Goal: Transaction & Acquisition: Purchase product/service

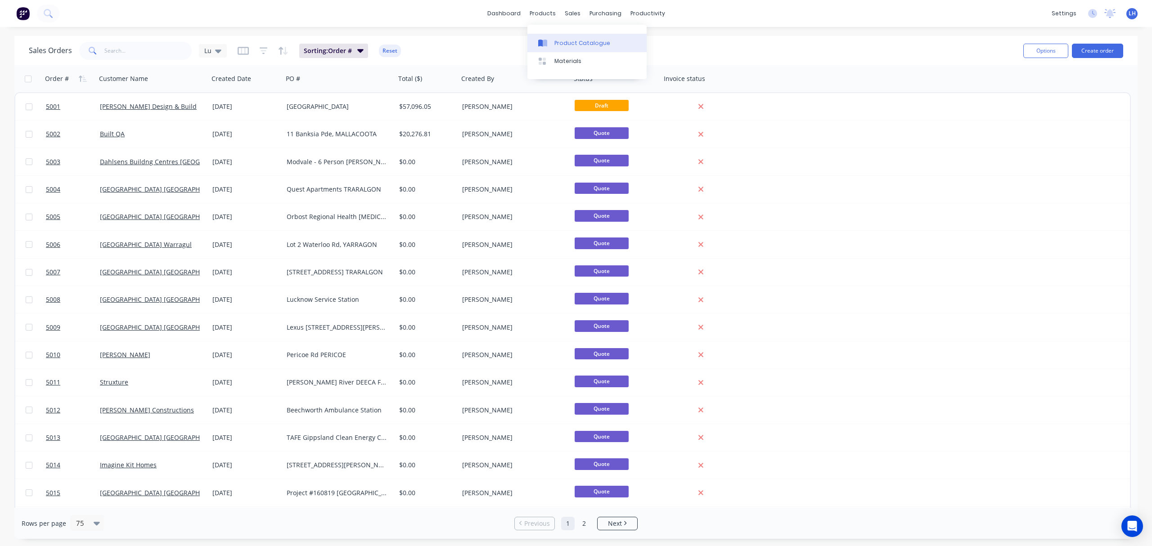
click at [564, 44] on div "Product Catalogue" at bounding box center [583, 43] width 56 height 8
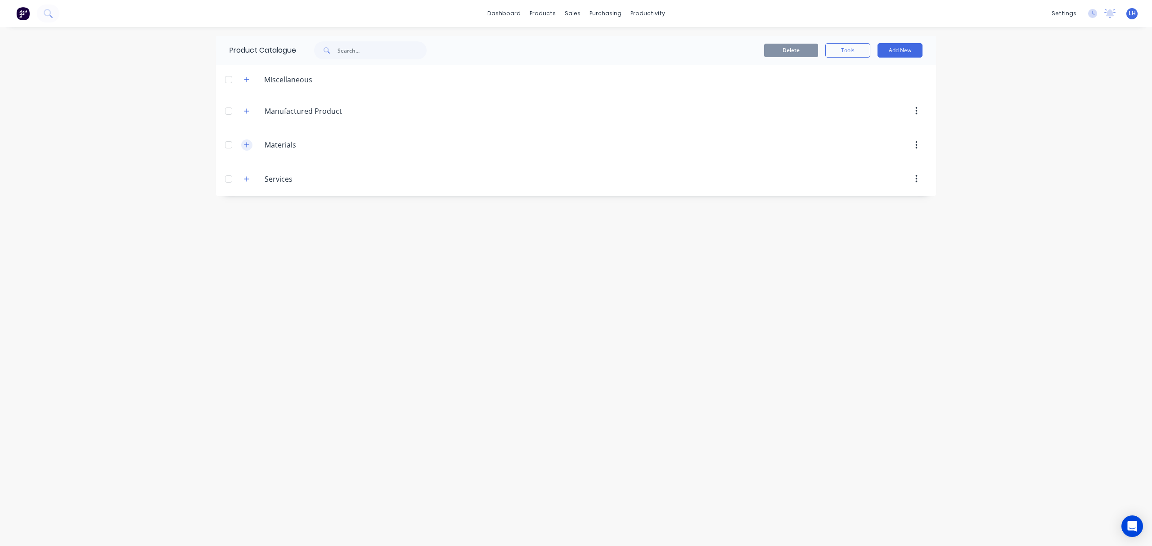
click at [247, 144] on icon "button" at bounding box center [246, 145] width 5 height 5
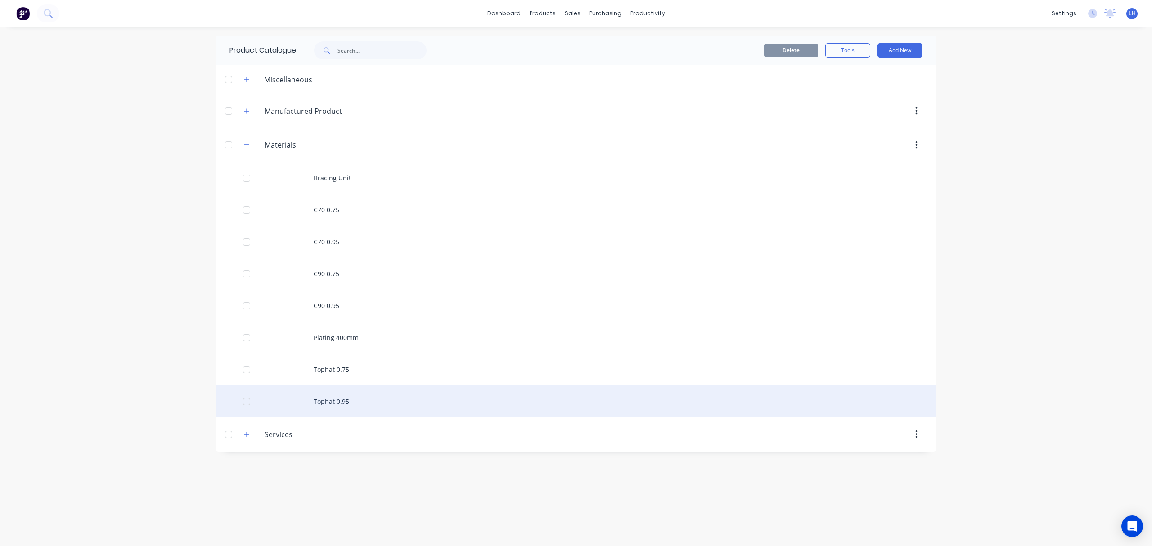
click at [334, 400] on div "Tophat 0.95" at bounding box center [576, 402] width 720 height 32
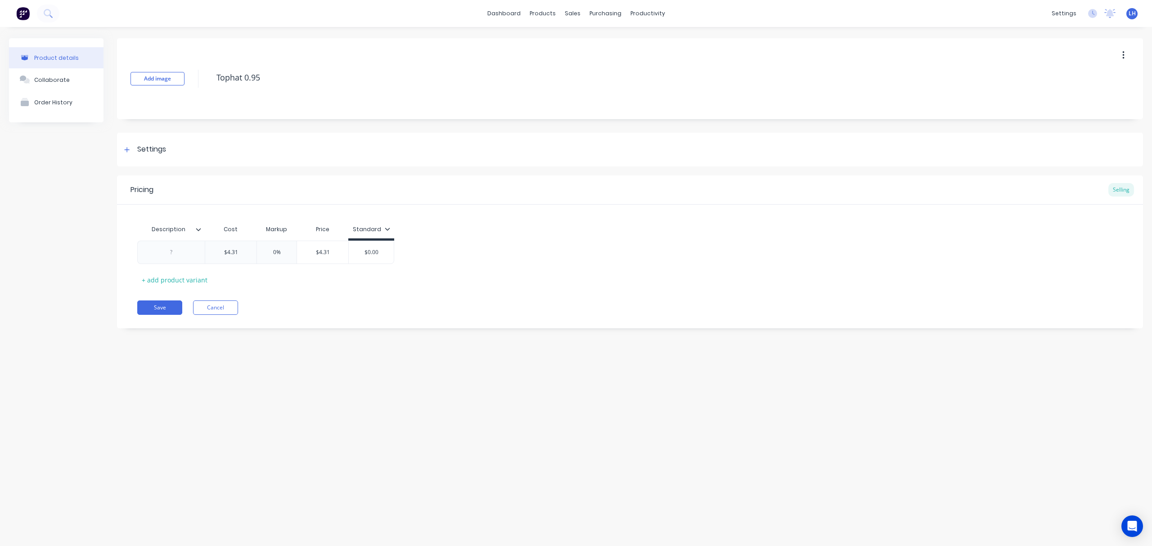
type textarea "x"
click at [616, 39] on div "Purchase Orders" at bounding box center [635, 43] width 48 height 8
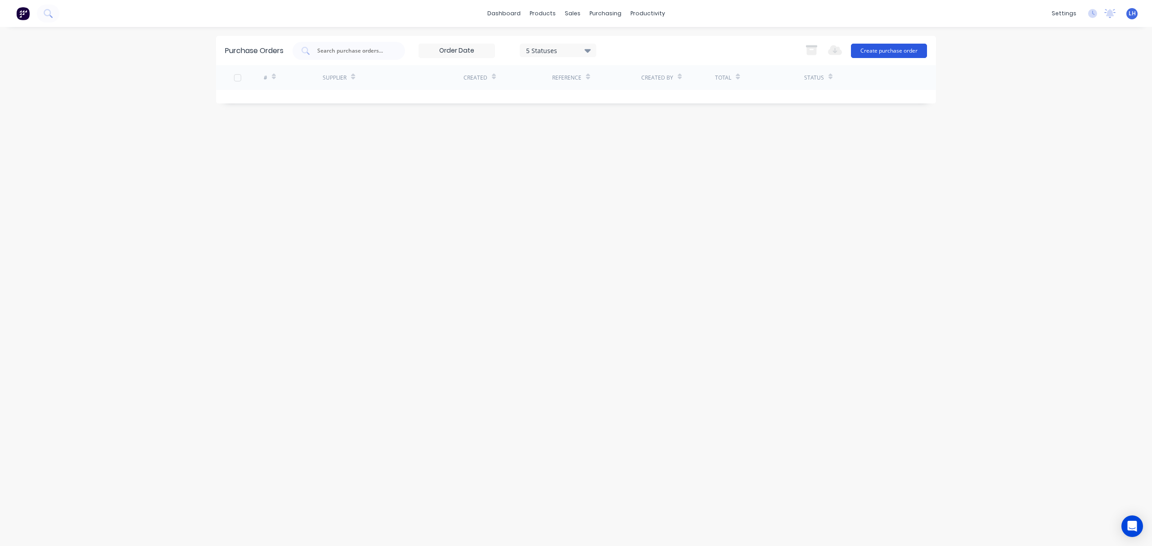
click at [900, 49] on button "Create purchase order" at bounding box center [889, 51] width 76 height 14
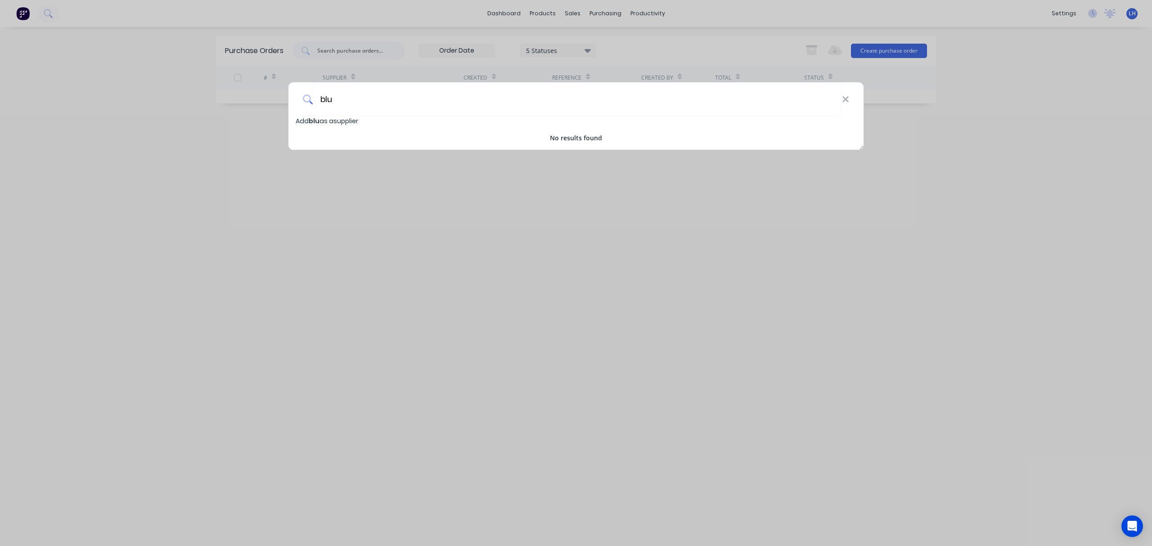
drag, startPoint x: 351, startPoint y: 95, endPoint x: 309, endPoint y: 100, distance: 42.7
click at [309, 100] on div "blu" at bounding box center [576, 99] width 575 height 34
type input "i"
type input "bre"
click at [848, 101] on icon at bounding box center [845, 100] width 7 height 10
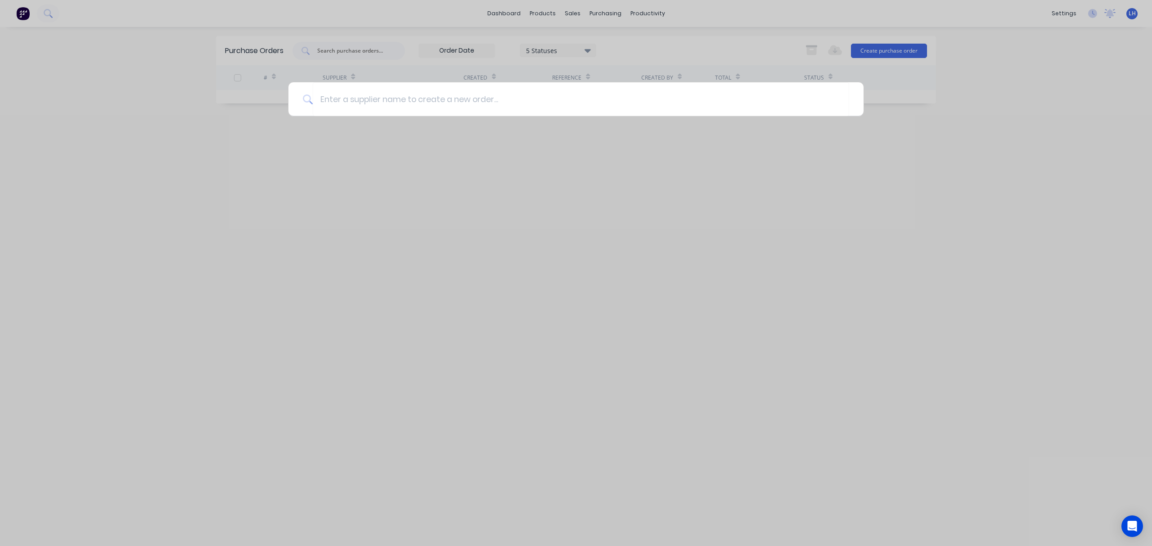
click at [916, 221] on div at bounding box center [576, 273] width 1152 height 546
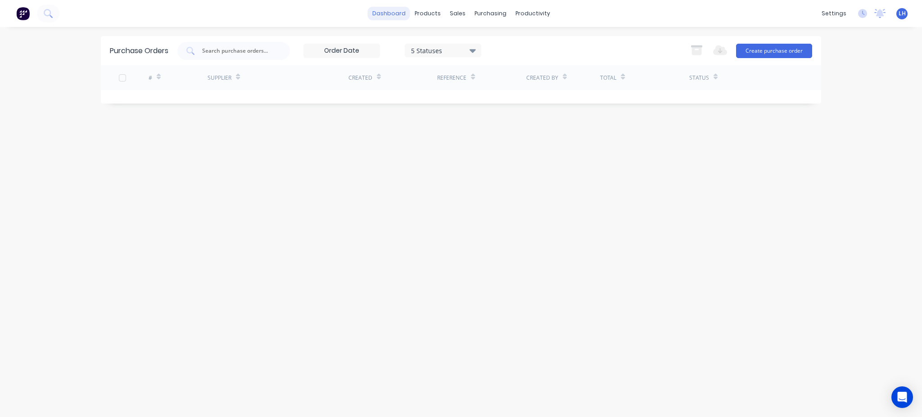
click at [395, 11] on link "dashboard" at bounding box center [389, 14] width 42 height 14
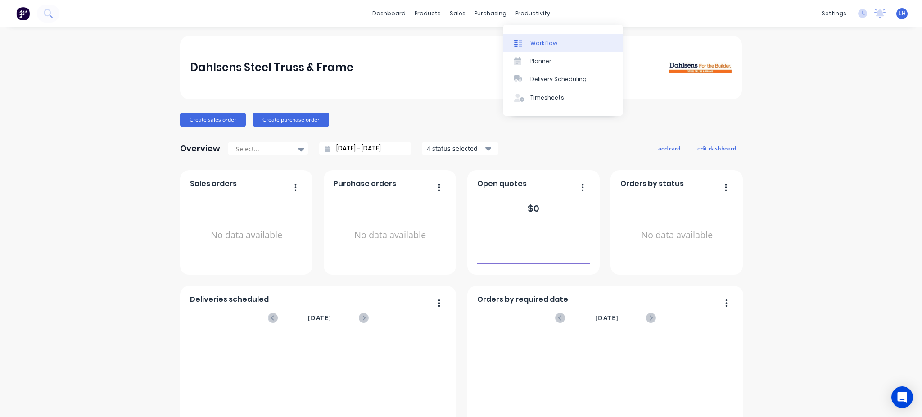
click at [544, 42] on div "Workflow" at bounding box center [543, 43] width 27 height 8
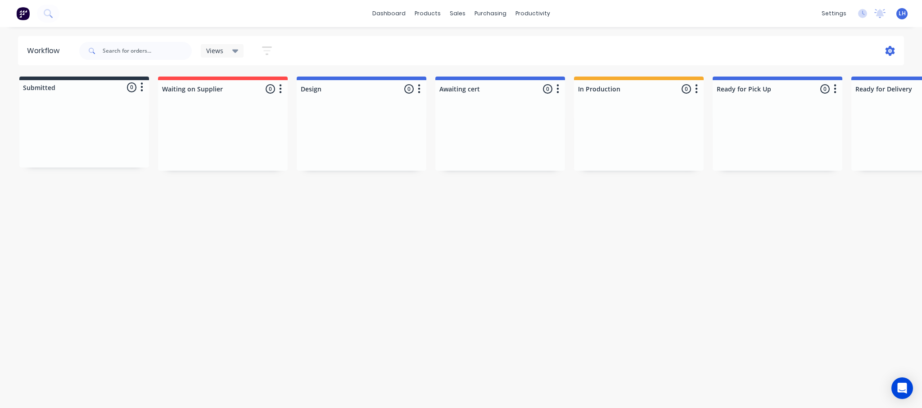
click at [888, 50] on icon at bounding box center [889, 51] width 9 height 10
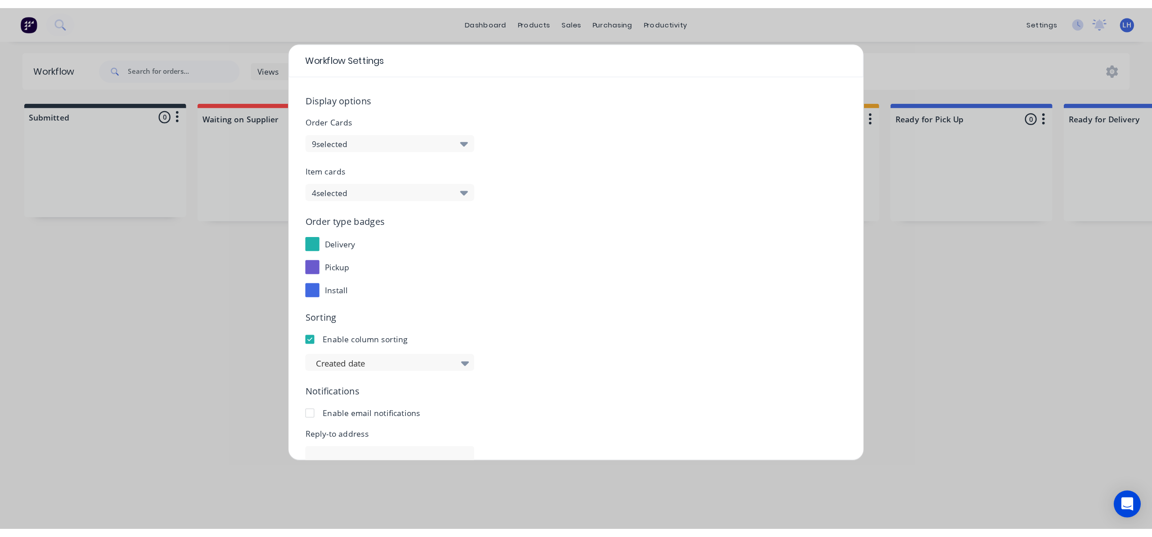
scroll to position [91, 0]
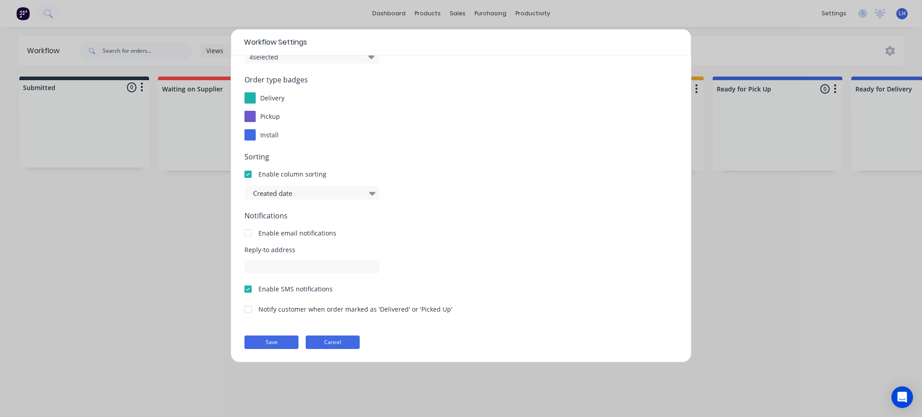
click at [328, 346] on button "Cancel" at bounding box center [333, 342] width 54 height 14
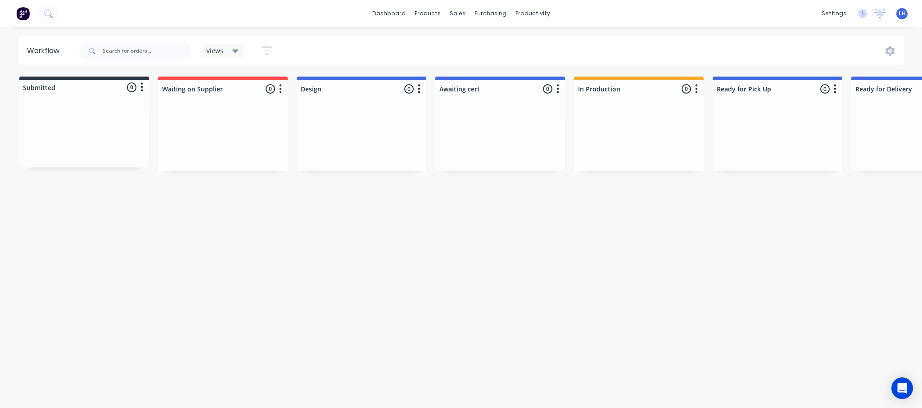
click at [232, 49] on icon at bounding box center [235, 51] width 6 height 10
